Goal: Transaction & Acquisition: Subscribe to service/newsletter

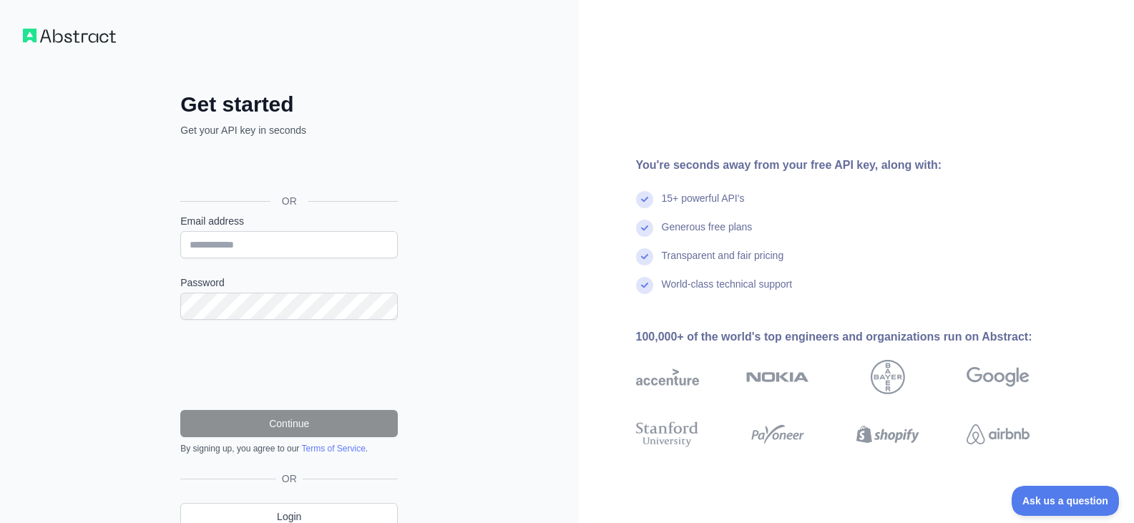
click at [841, 59] on div "You're seconds away from your free API key, along with: 15+ powerful API's Gene…" at bounding box center [857, 293] width 556 height 587
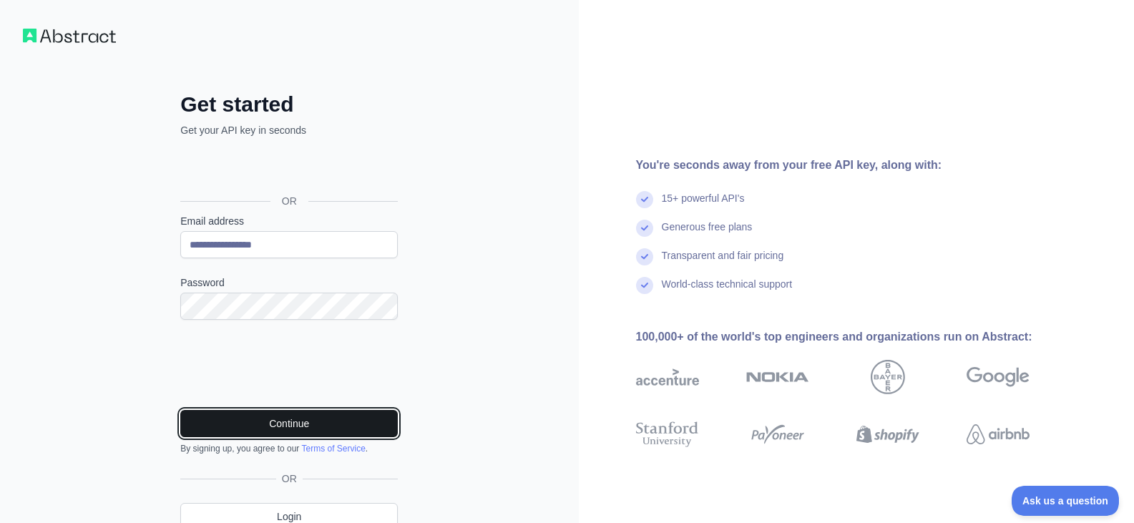
click at [285, 424] on button "Continue" at bounding box center [288, 423] width 217 height 27
click at [276, 425] on button "Continue" at bounding box center [288, 423] width 217 height 27
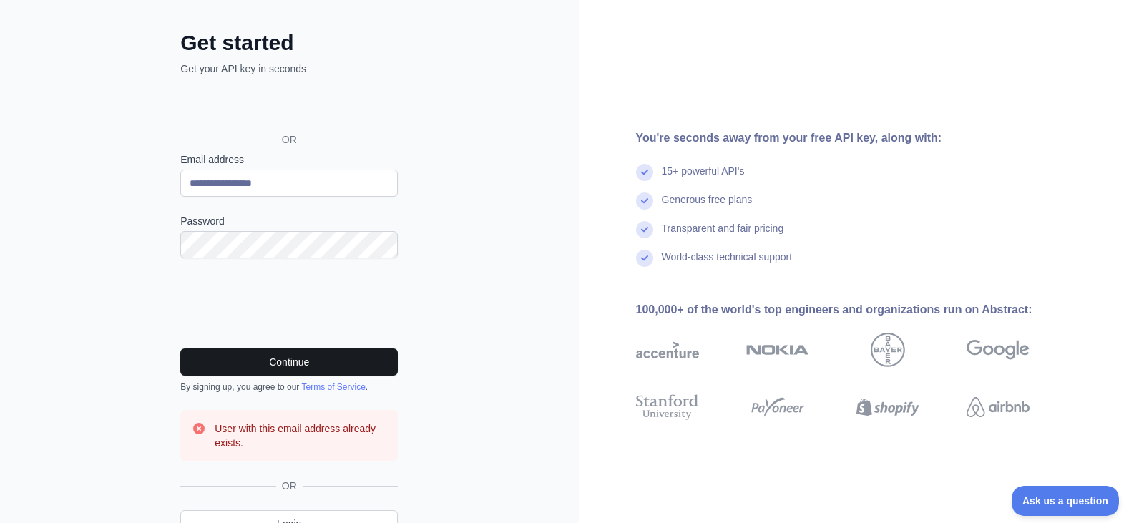
scroll to position [132, 0]
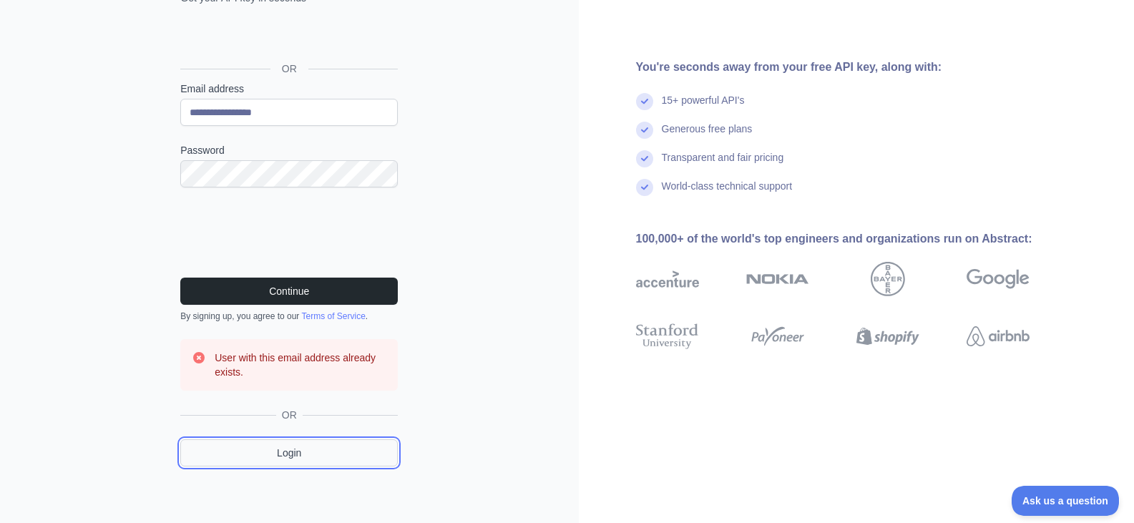
click at [296, 458] on link "Login" at bounding box center [288, 452] width 217 height 27
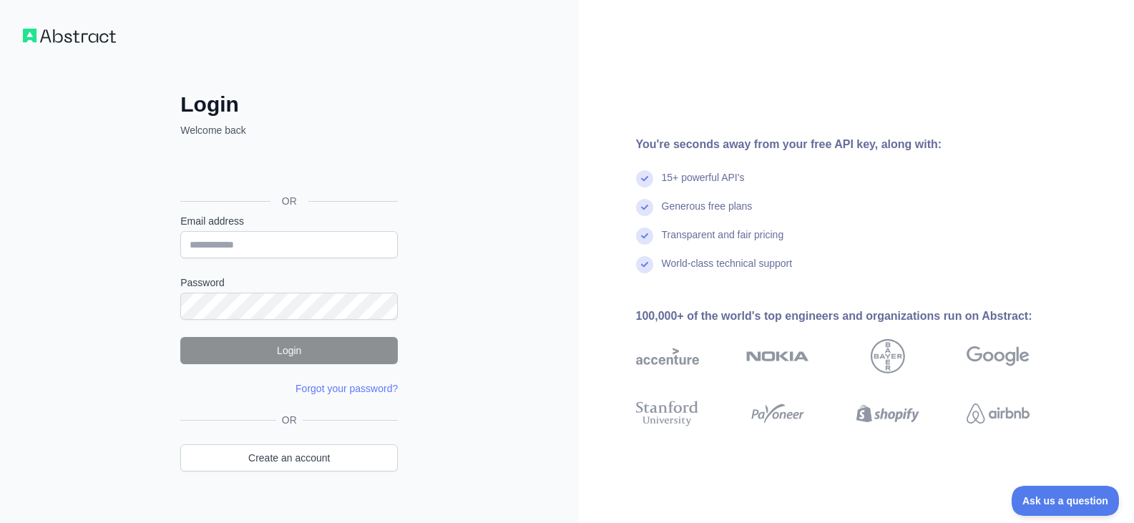
click at [100, 32] on img at bounding box center [69, 36] width 93 height 14
click at [82, 36] on img at bounding box center [69, 36] width 93 height 14
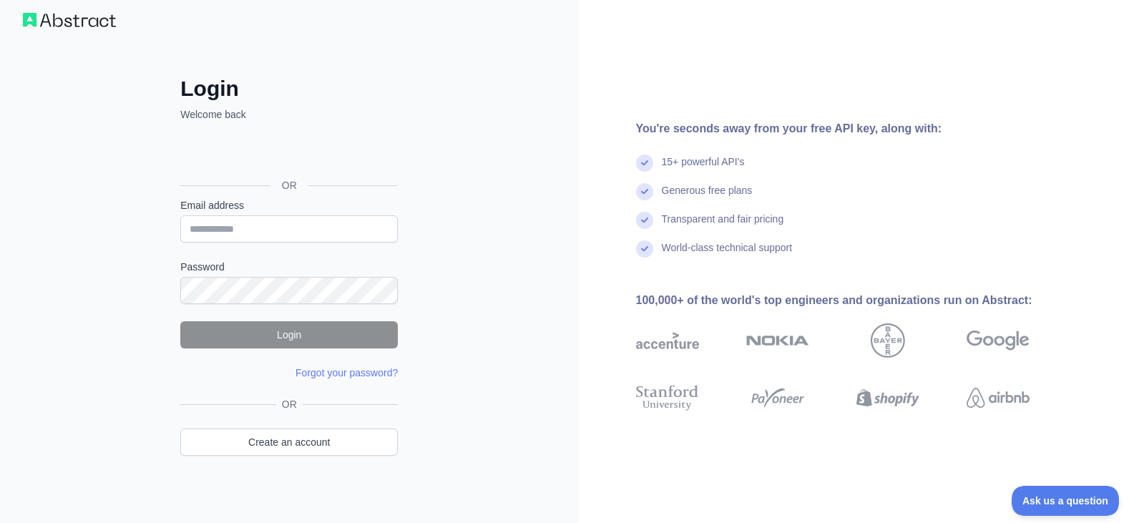
scroll to position [23, 0]
